Goal: Navigation & Orientation: Find specific page/section

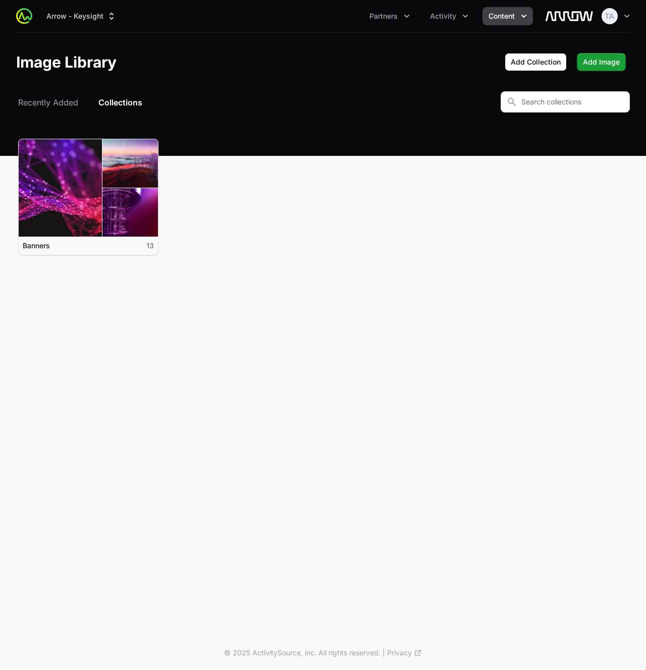
click at [335, 24] on div "Arrow - Keysight Partners Activity Content" at bounding box center [290, 16] width 501 height 18
click at [28, 20] on img at bounding box center [24, 16] width 16 height 16
click at [392, 25] on div "Arrow - Keysight Partners Activity Content Open user menu Open main menu" at bounding box center [323, 16] width 614 height 32
click at [388, 21] on span "Partners" at bounding box center [383, 16] width 28 height 10
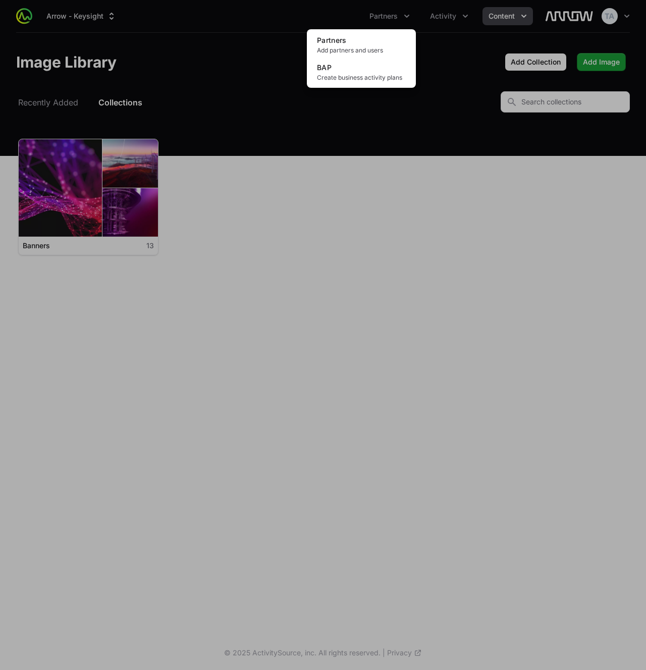
click at [287, 10] on div "Partners menu" at bounding box center [323, 335] width 646 height 670
